Goal: Task Accomplishment & Management: Manage account settings

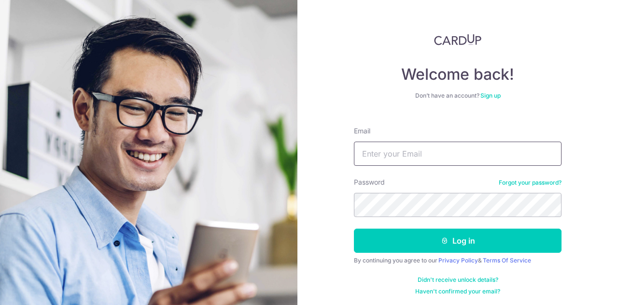
click at [438, 153] on input "Email" at bounding box center [458, 153] width 208 height 24
type input "[EMAIL_ADDRESS][DOMAIN_NAME]"
click at [354, 228] on button "Log in" at bounding box center [458, 240] width 208 height 24
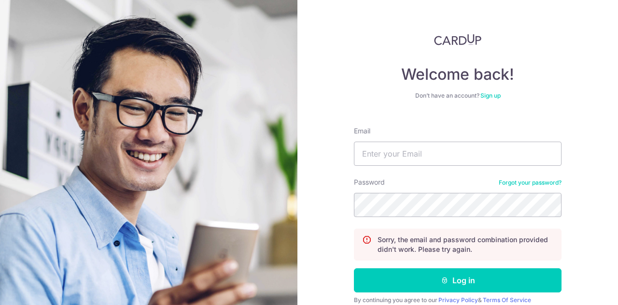
click at [408, 139] on div "Email" at bounding box center [458, 146] width 208 height 40
click at [393, 160] on input "Email" at bounding box center [458, 153] width 208 height 24
type input "[EMAIL_ADDRESS][DOMAIN_NAME]"
click at [354, 268] on button "Log in" at bounding box center [458, 280] width 208 height 24
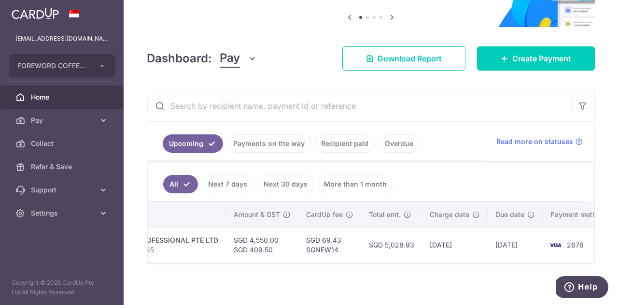
scroll to position [0, 232]
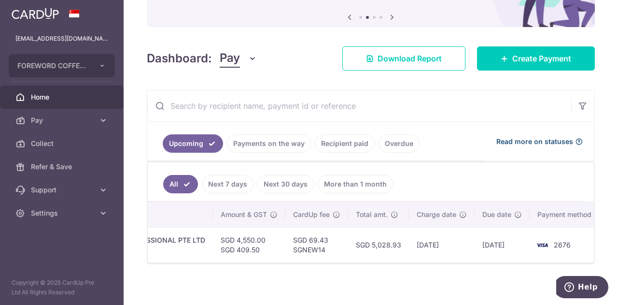
click at [549, 145] on span "Read more on statuses" at bounding box center [534, 142] width 77 height 10
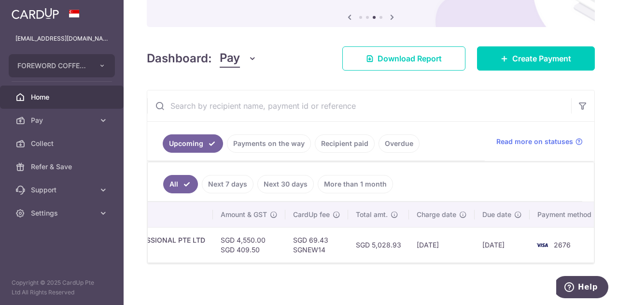
click at [281, 147] on link "Payments on the way" at bounding box center [269, 143] width 84 height 18
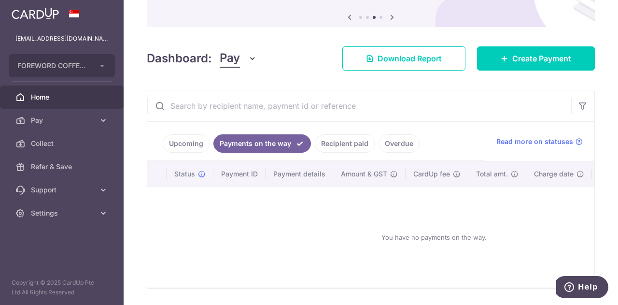
click at [175, 144] on link "Upcoming" at bounding box center [186, 143] width 47 height 18
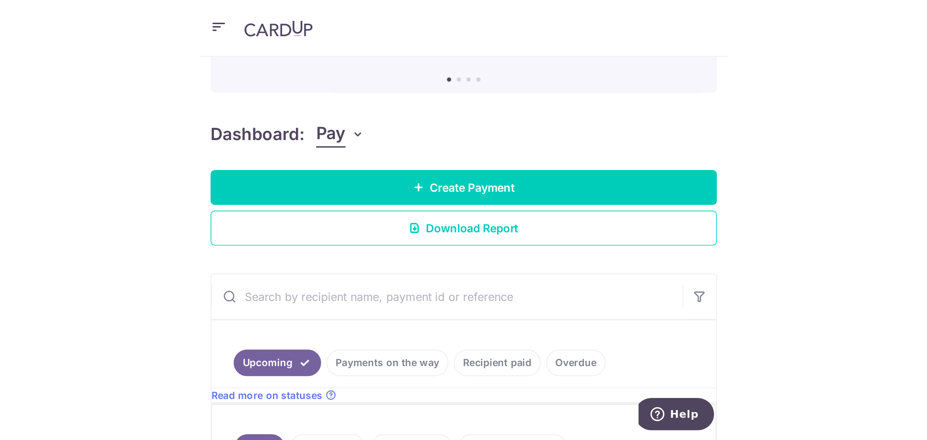
scroll to position [0, 0]
